Goal: Find specific page/section: Find specific page/section

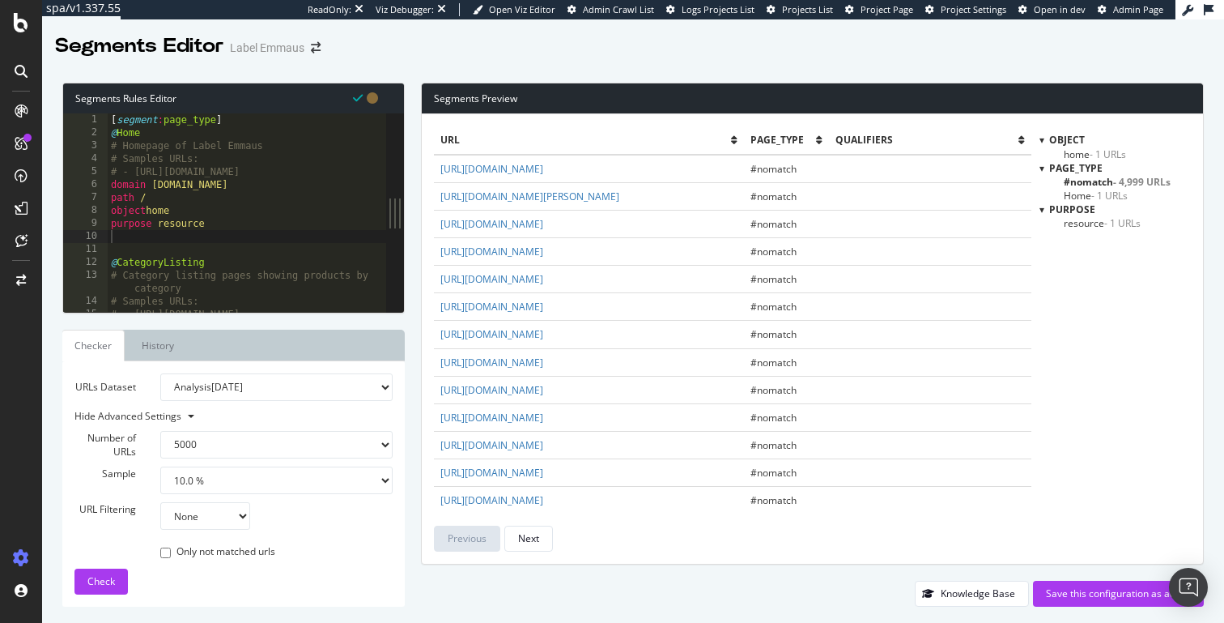
select select "5000"
select select "10"
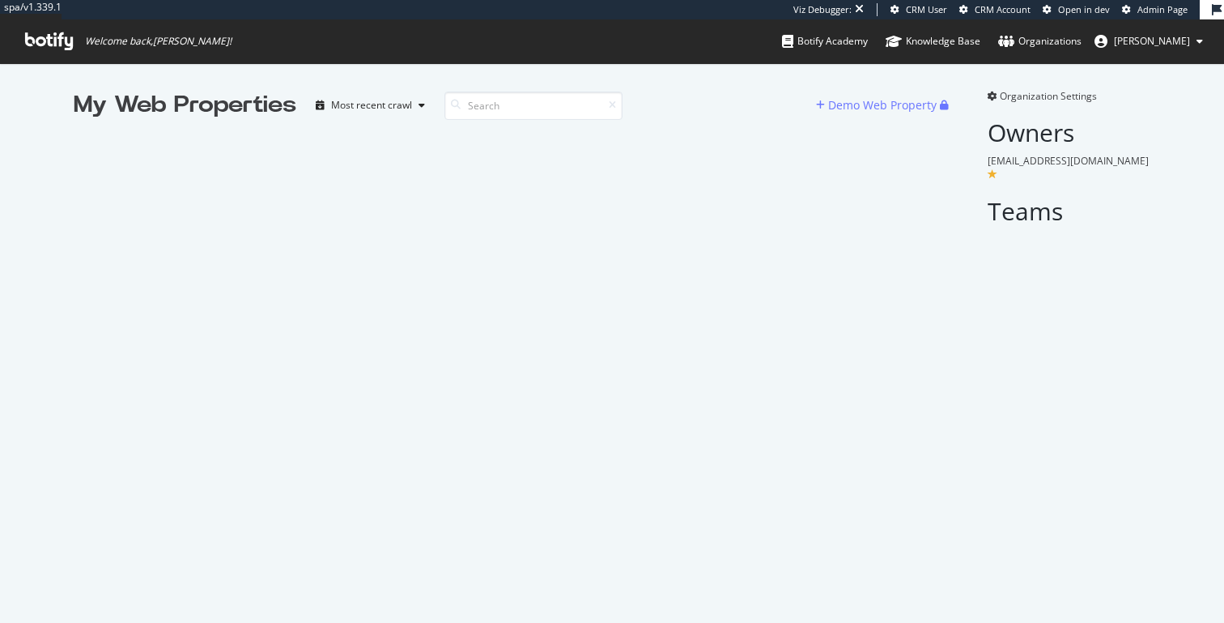
scroll to position [623, 1224]
